Goal: Task Accomplishment & Management: Use online tool/utility

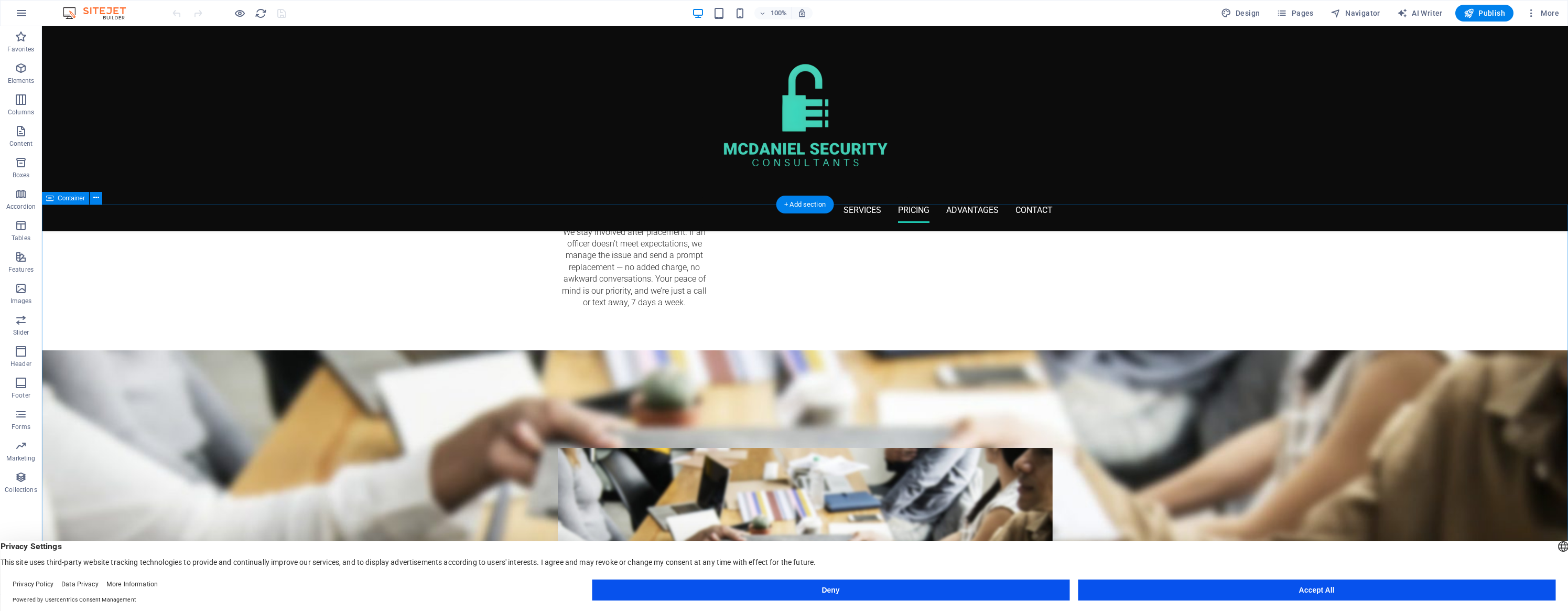
scroll to position [1284, 0]
click at [602, 241] on icon at bounding box center [600, 240] width 6 height 11
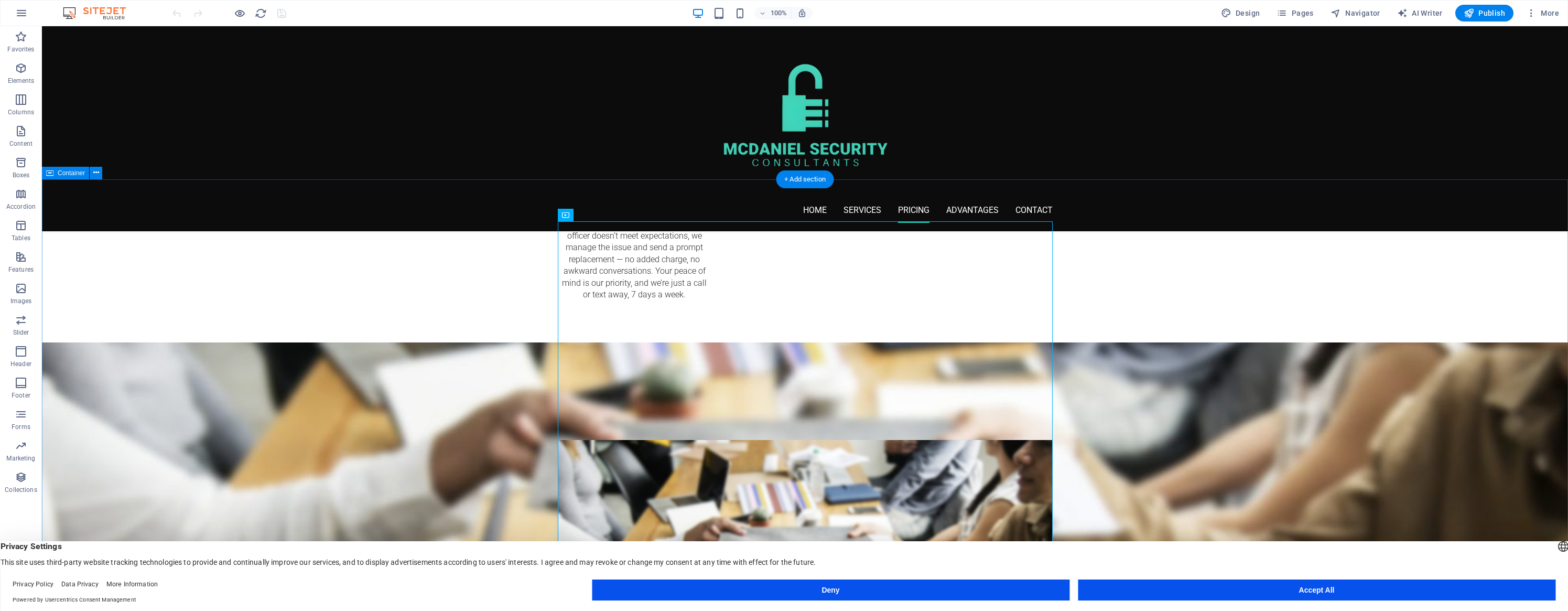
scroll to position [1209, 0]
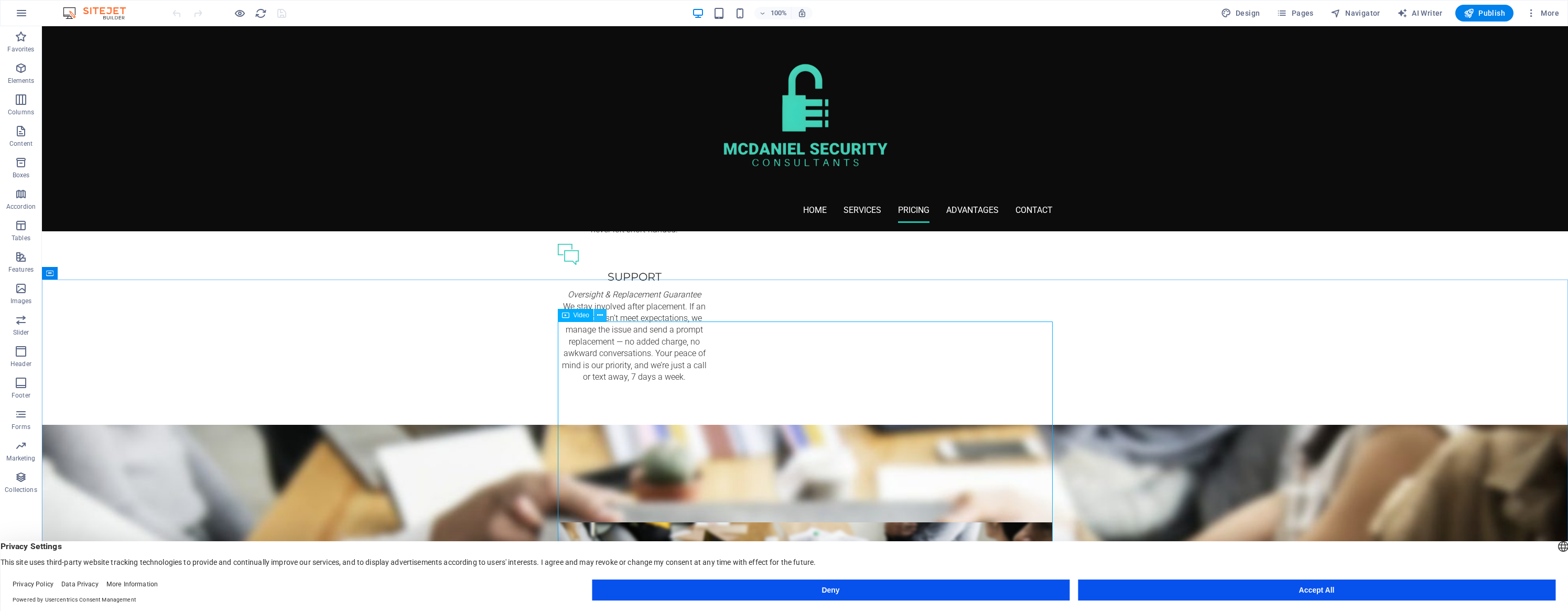
click at [604, 314] on button at bounding box center [600, 315] width 13 height 13
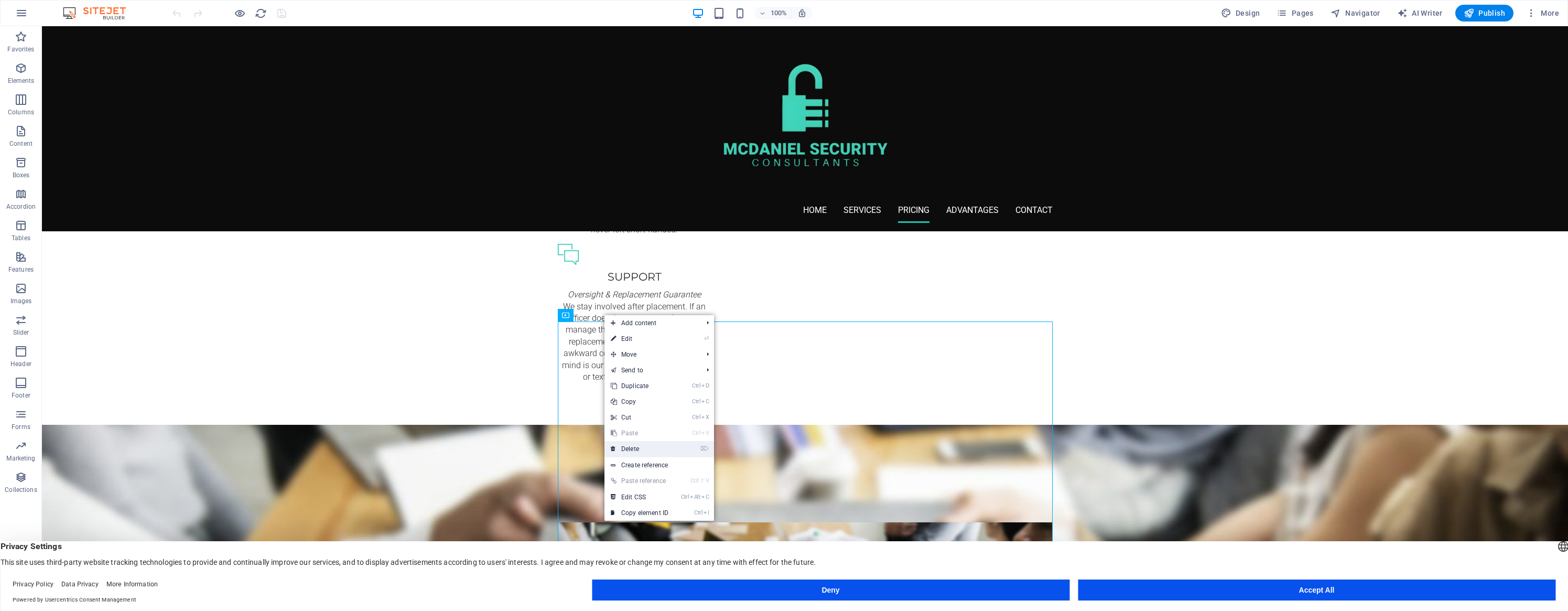
drag, startPoint x: 637, startPoint y: 449, endPoint x: 596, endPoint y: 423, distance: 48.5
click at [637, 449] on link "⌦ Delete" at bounding box center [639, 449] width 70 height 15
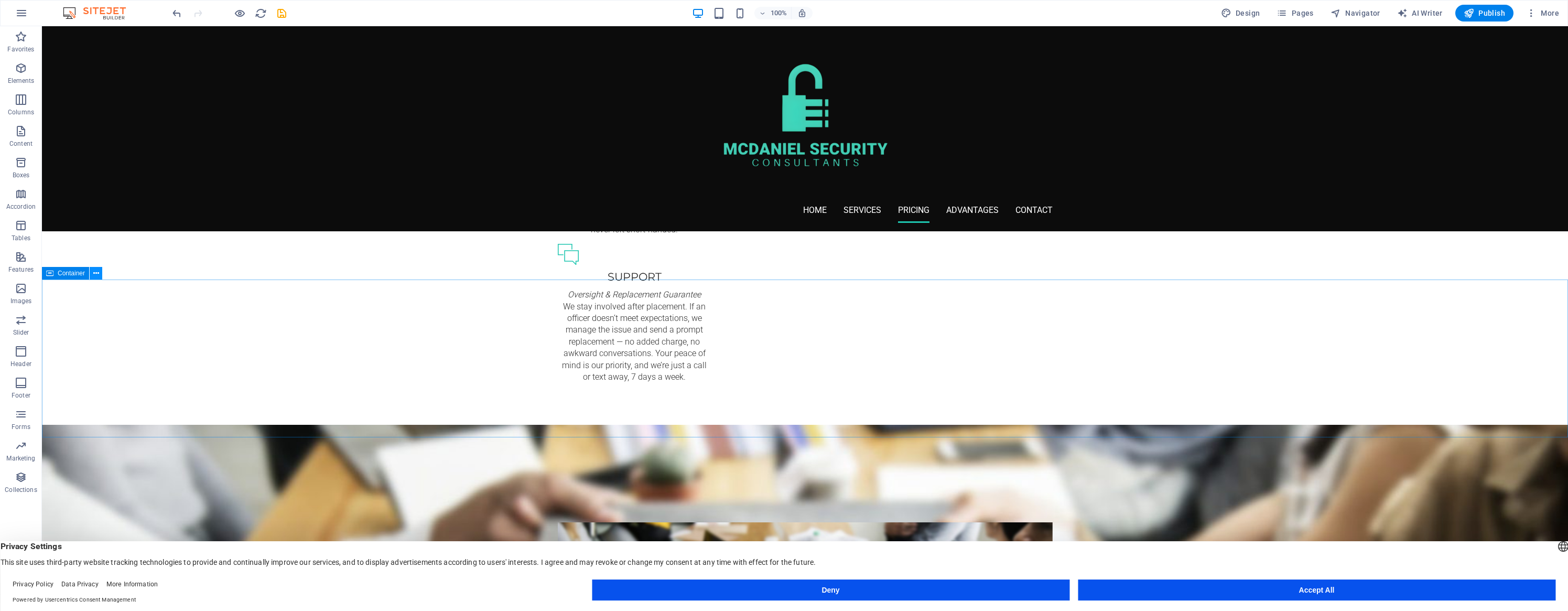
click at [95, 275] on icon at bounding box center [96, 274] width 6 height 11
click at [96, 276] on icon at bounding box center [96, 274] width 6 height 11
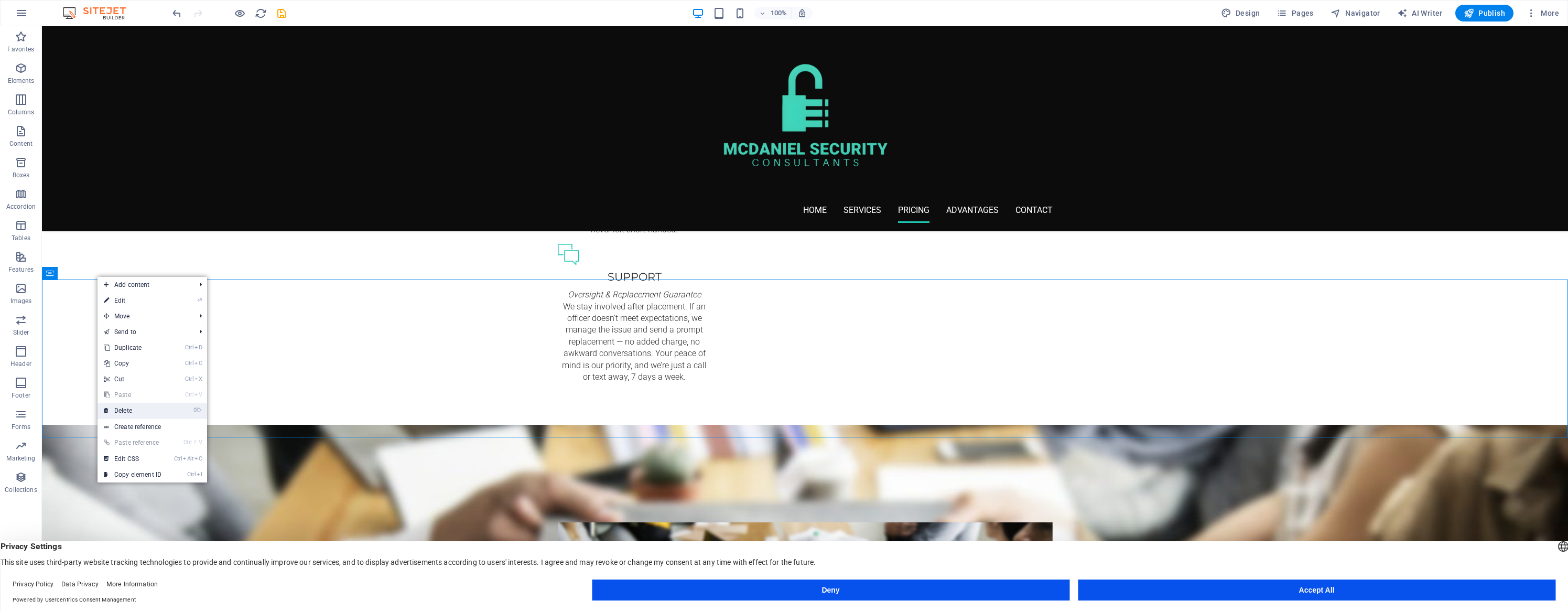
click at [158, 409] on link "⌦ Delete" at bounding box center [133, 410] width 70 height 15
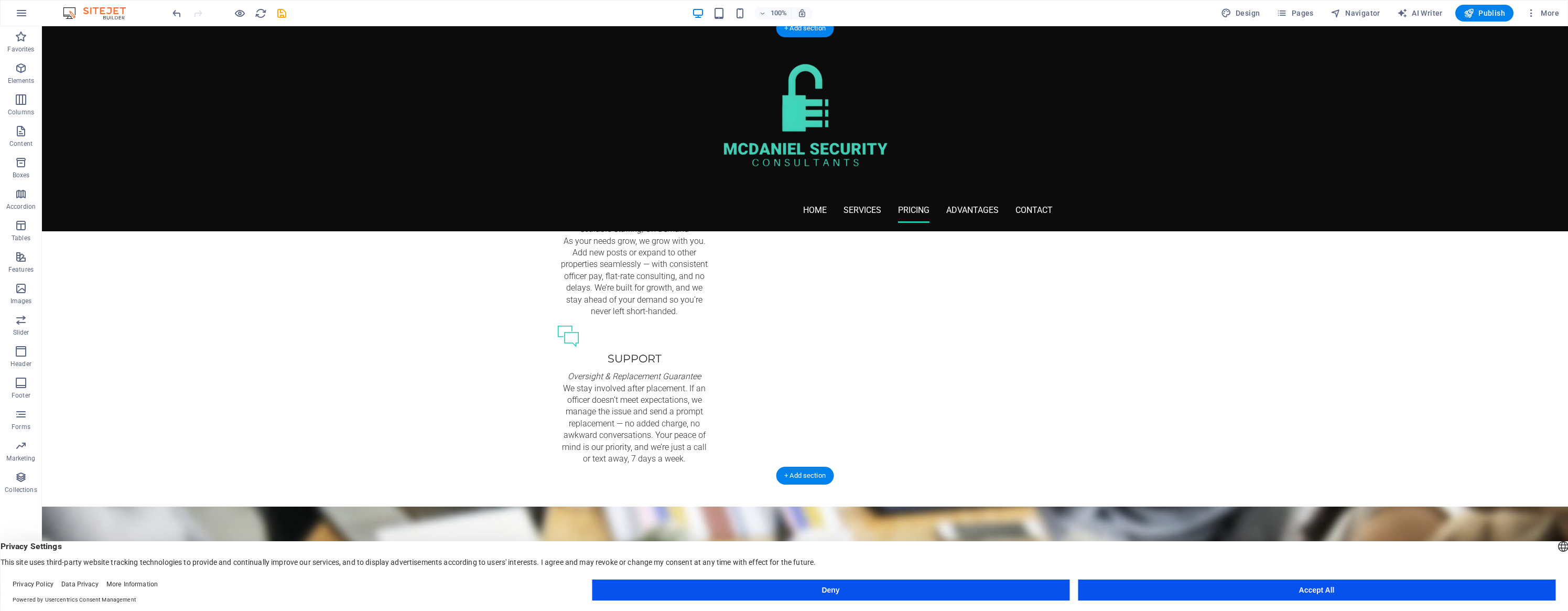
scroll to position [1133, 0]
